Goal: Transaction & Acquisition: Book appointment/travel/reservation

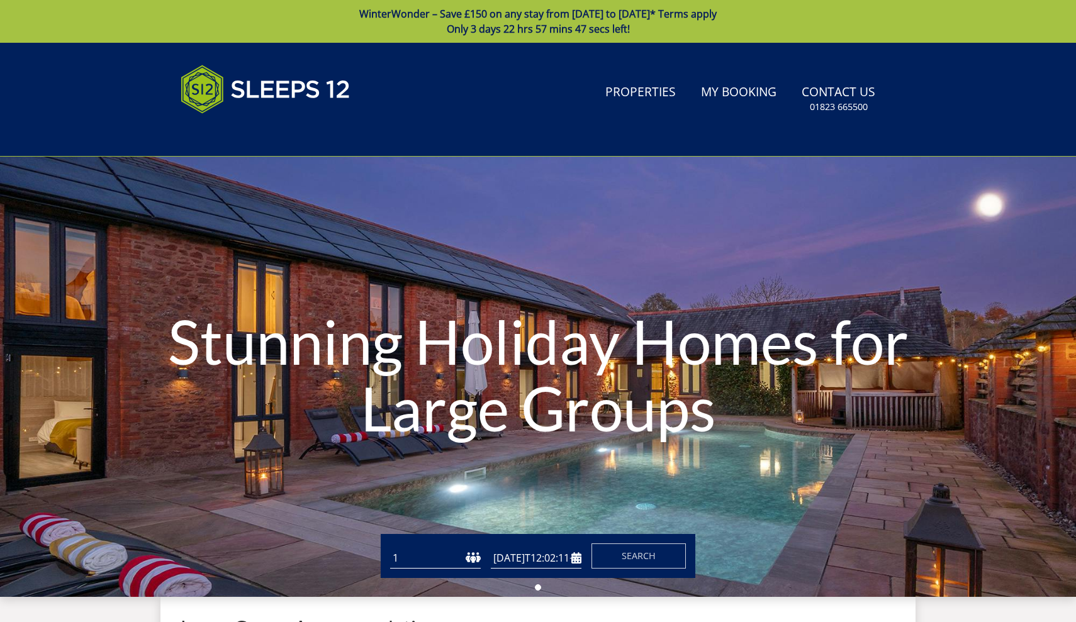
type input "[DATE]"
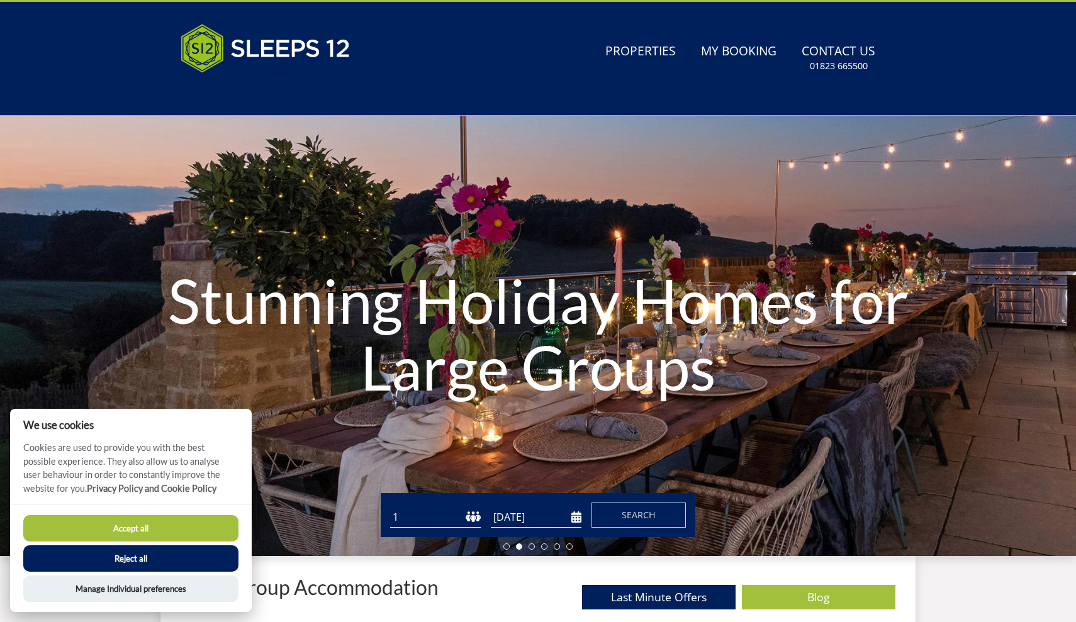
scroll to position [42, 0]
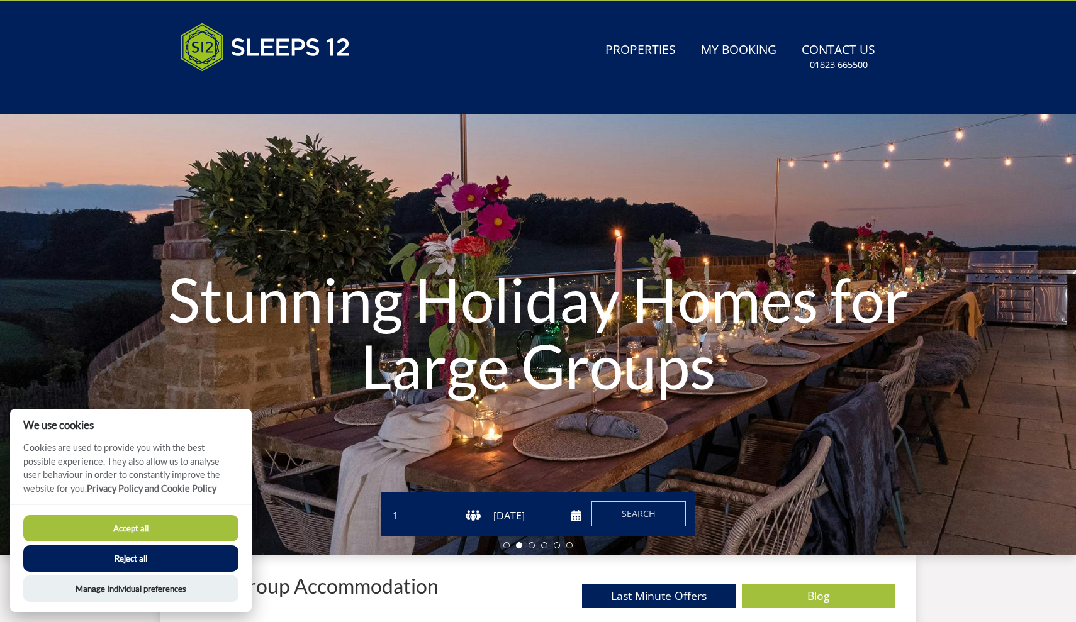
click at [140, 558] on button "Reject all" at bounding box center [130, 559] width 215 height 26
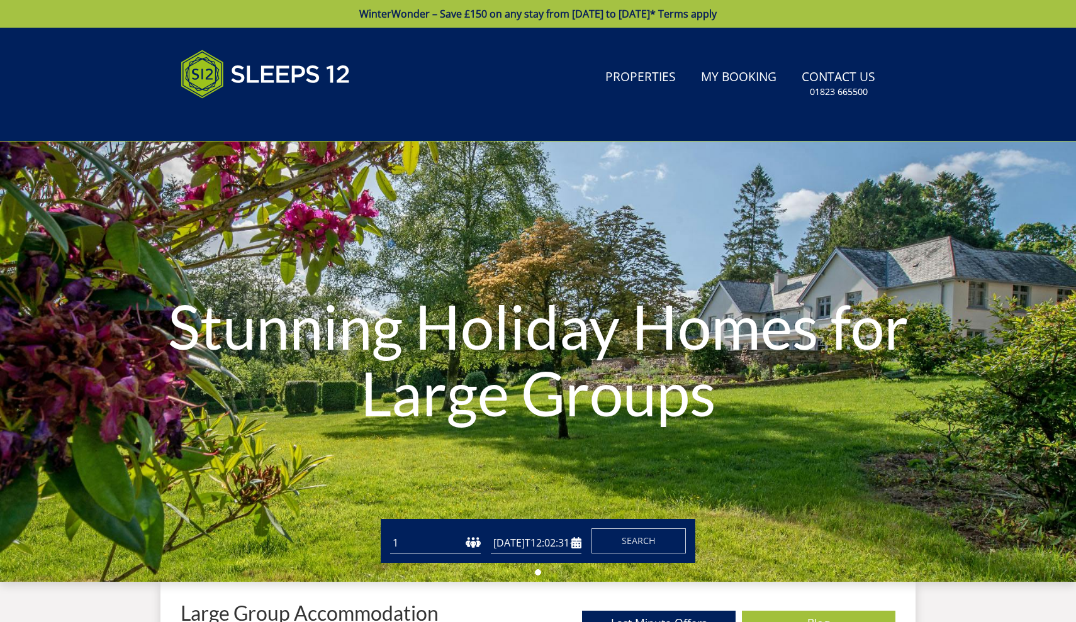
type input "[DATE]"
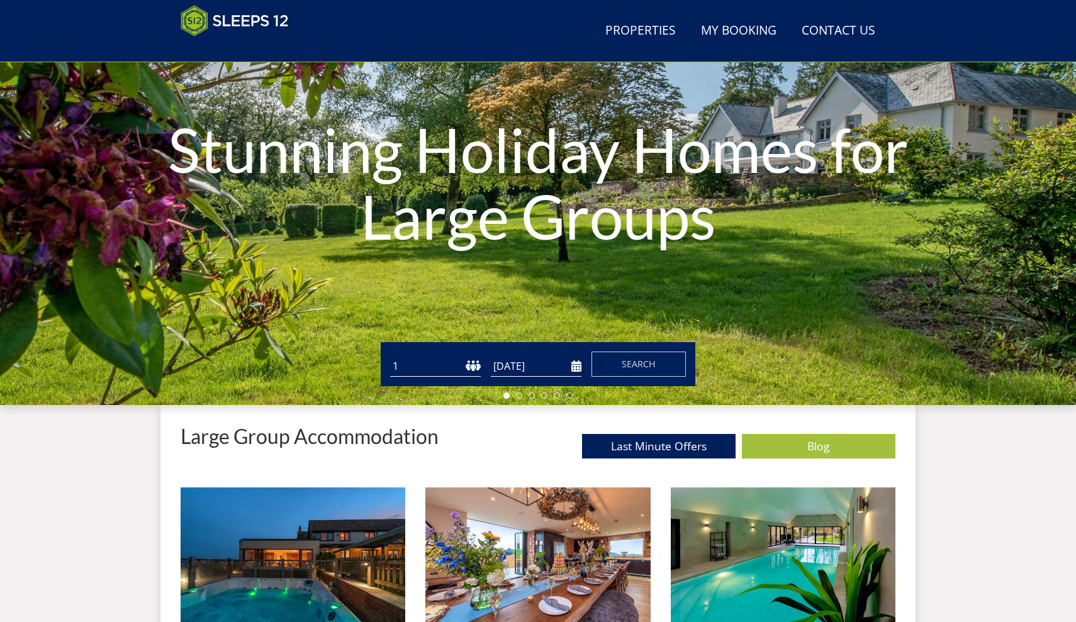
scroll to position [141, 0]
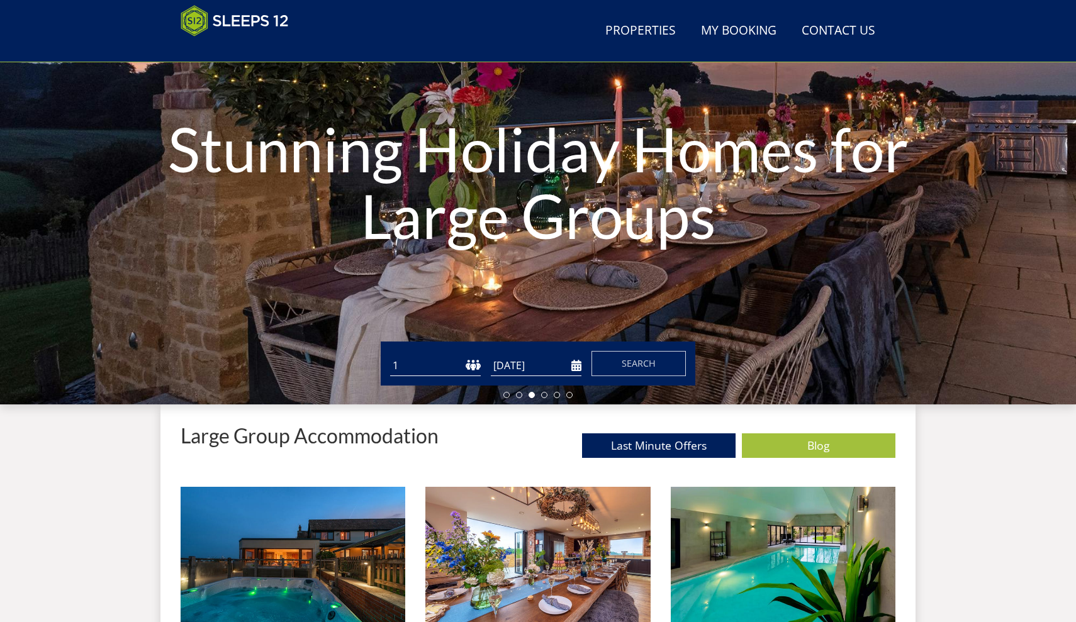
select select "15"
click at [570, 369] on input "[DATE]" at bounding box center [536, 366] width 91 height 21
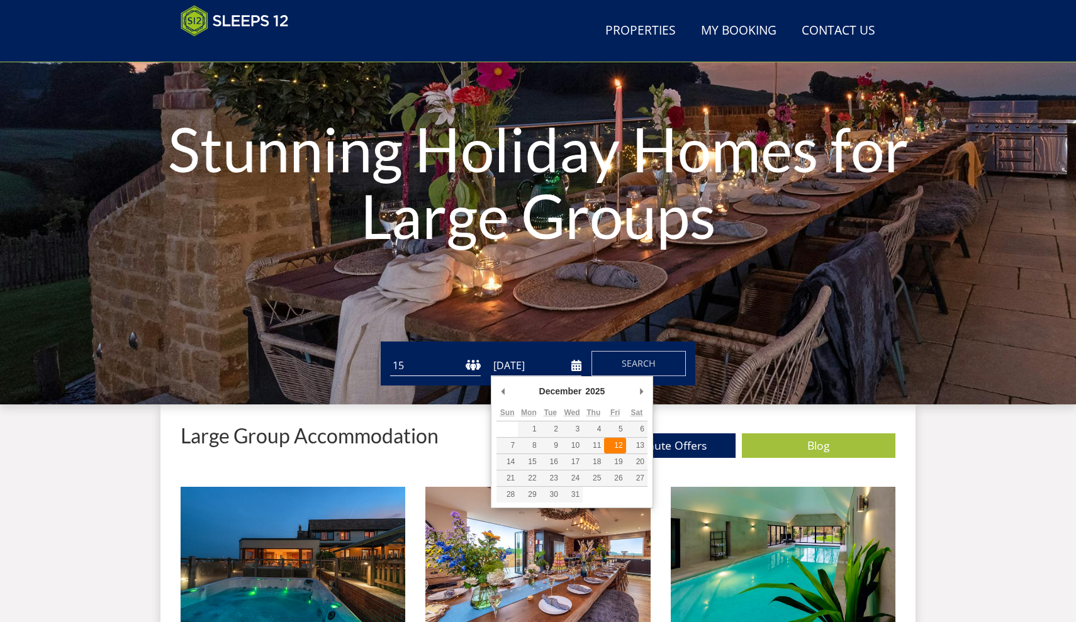
type input "[DATE]"
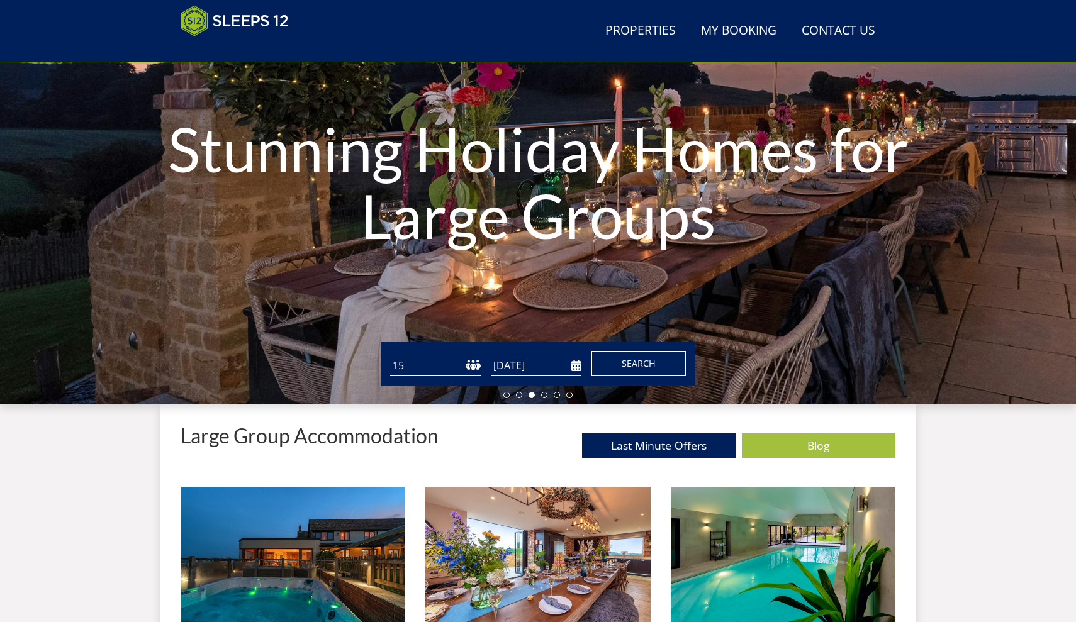
click at [619, 364] on button "Search" at bounding box center [639, 363] width 94 height 25
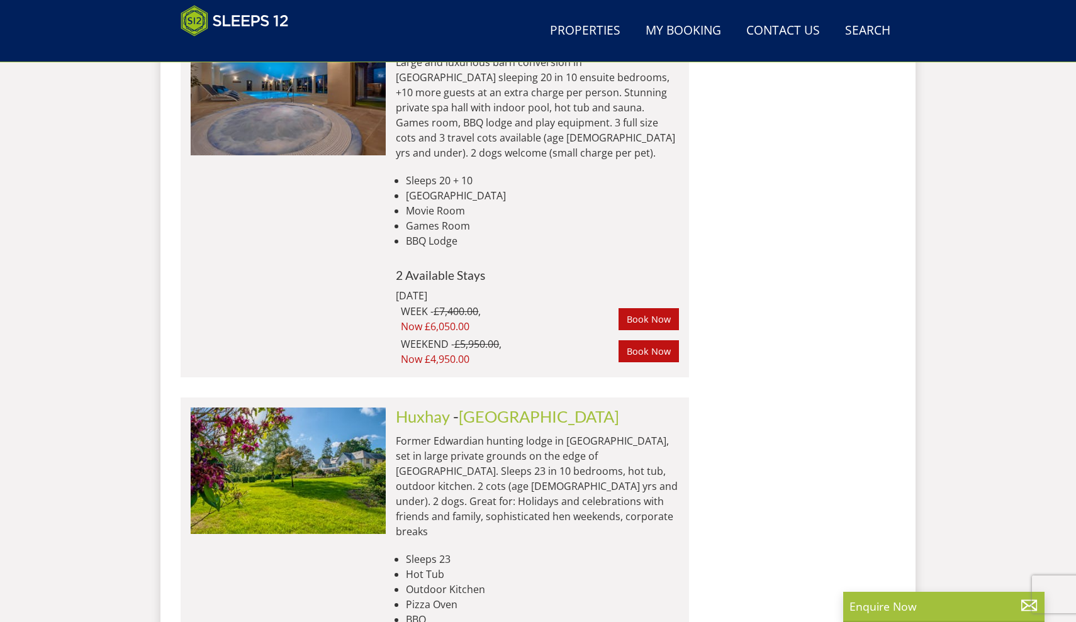
scroll to position [3871, 0]
